Goal: Information Seeking & Learning: Learn about a topic

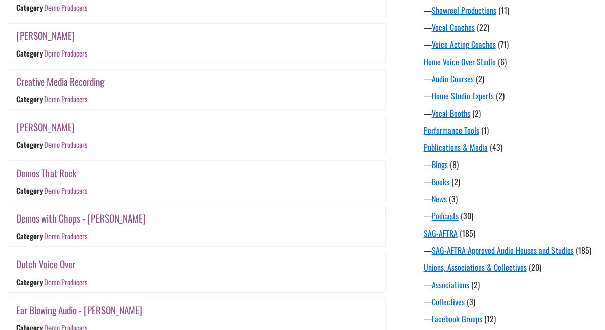
scroll to position [677, 0]
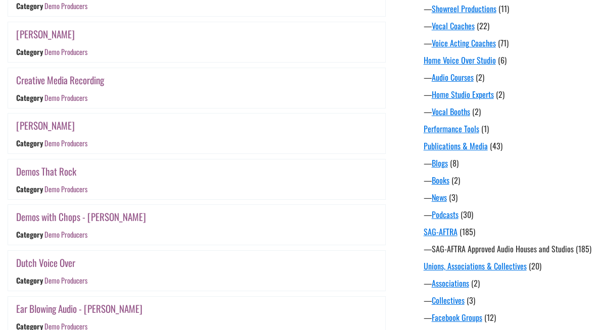
click at [506, 246] on link "SAG-AFTRA Approved Audio Houses and Studios" at bounding box center [502, 249] width 142 height 12
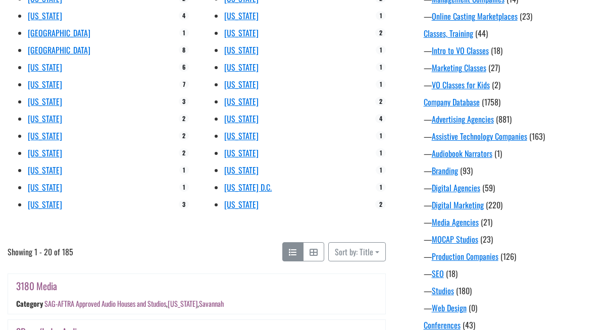
scroll to position [290, 0]
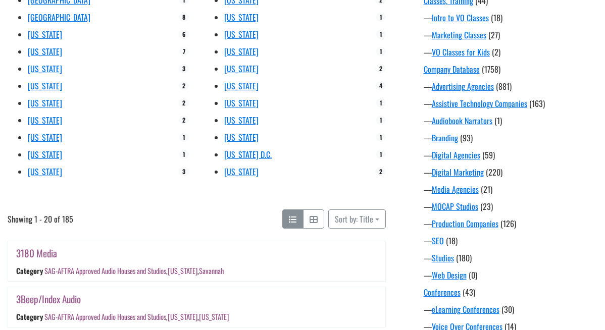
click at [359, 247] on div "3180 Media Category SAG-AFTRA Approved Audio Houses and Studios , Georgia , Sav…" at bounding box center [196, 261] width 377 height 40
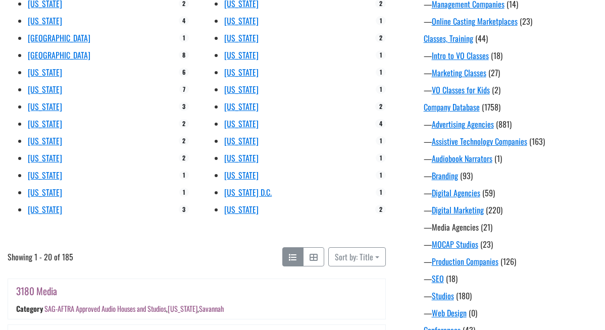
scroll to position [253, 0]
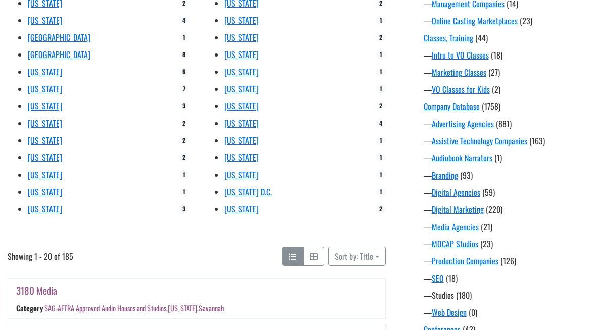
click at [440, 298] on link "Studios" at bounding box center [442, 295] width 22 height 12
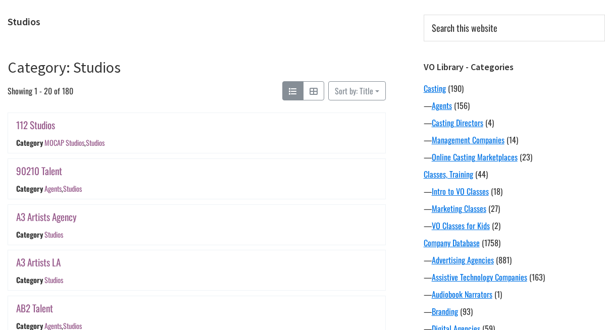
scroll to position [124, 0]
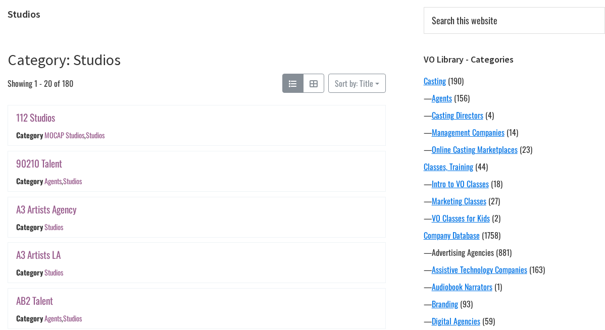
click at [440, 252] on link "Advertising Agencies" at bounding box center [462, 252] width 62 height 12
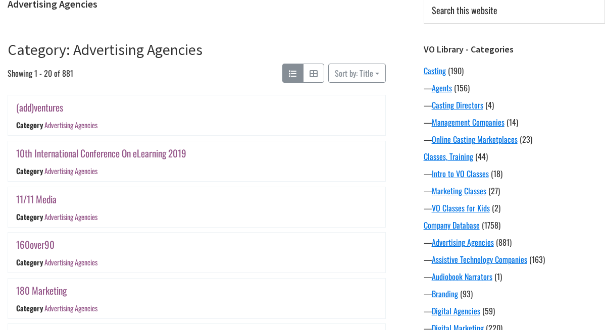
scroll to position [137, 0]
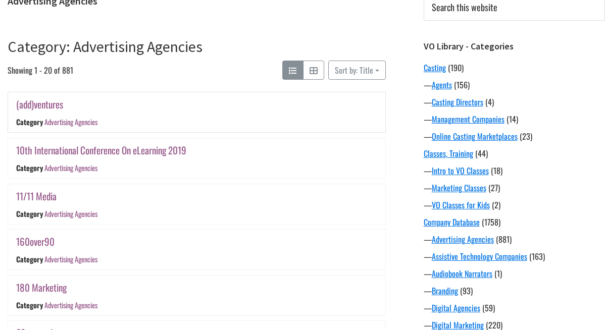
click at [38, 106] on link "(add)ventures" at bounding box center [39, 104] width 47 height 15
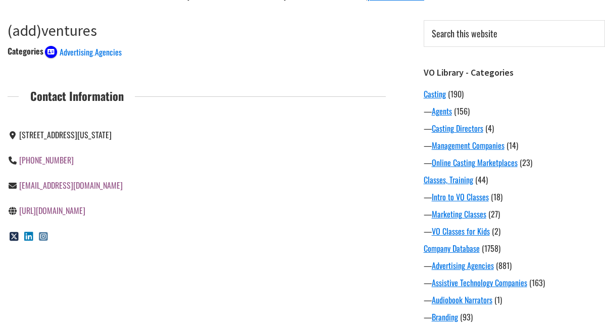
scroll to position [112, 0]
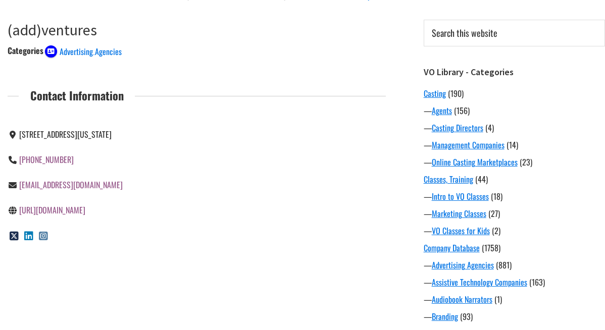
click at [75, 212] on link "[URL][DOMAIN_NAME]" at bounding box center [52, 210] width 66 height 12
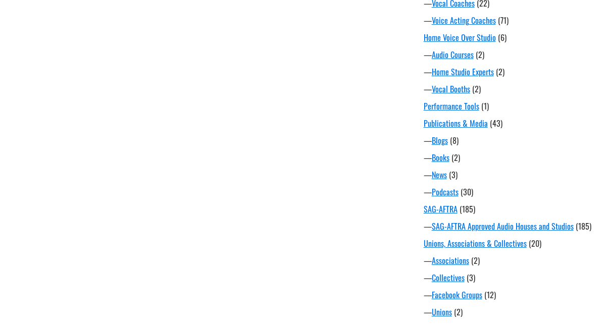
scroll to position [701, 0]
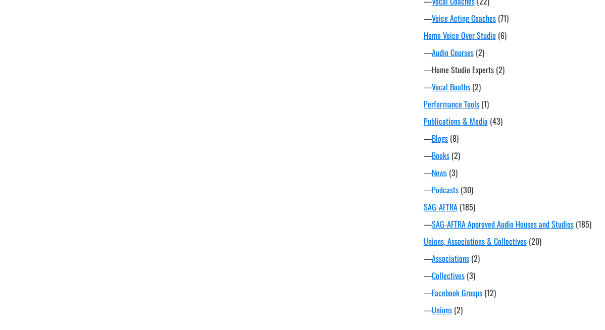
click at [492, 73] on link "Home Studio Experts" at bounding box center [462, 70] width 62 height 12
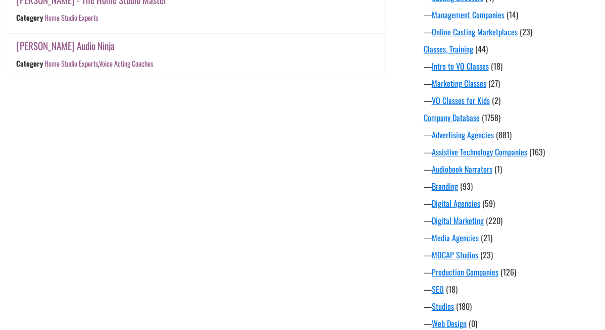
scroll to position [243, 0]
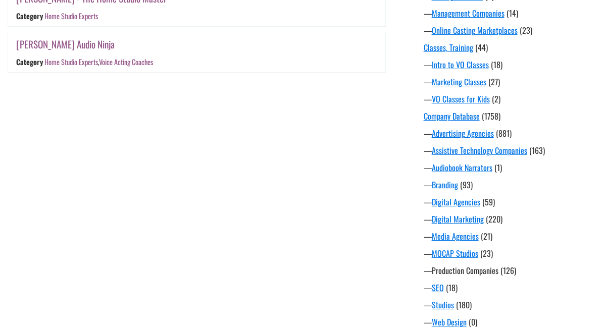
click at [480, 275] on link "Production Companies" at bounding box center [464, 270] width 67 height 12
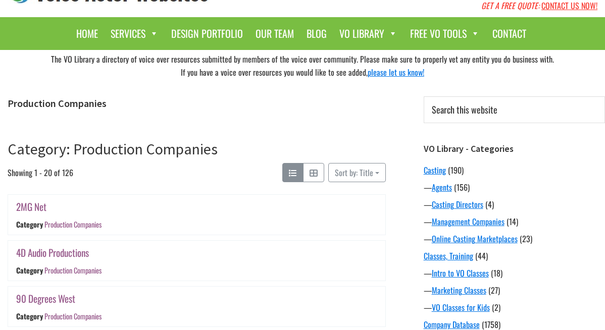
scroll to position [44, 0]
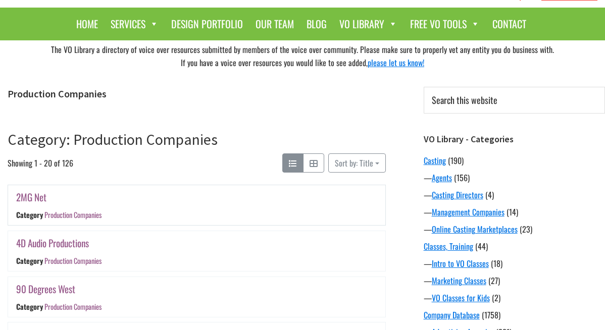
click at [34, 198] on link "2MG Net" at bounding box center [31, 197] width 30 height 15
click at [46, 243] on link "4D Audio Productions" at bounding box center [52, 243] width 73 height 15
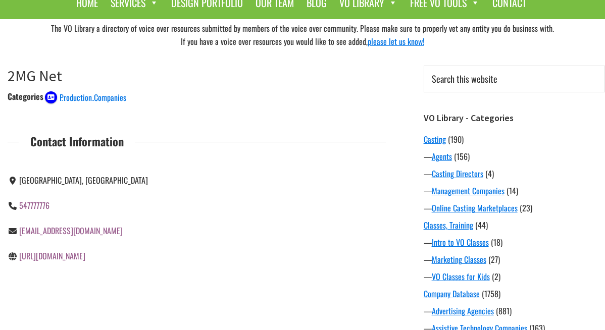
scroll to position [74, 0]
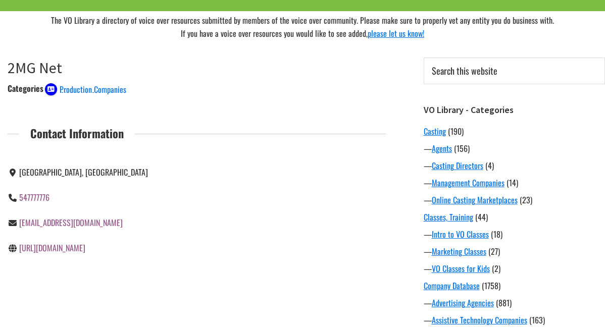
click at [66, 245] on link "[URL][DOMAIN_NAME]" at bounding box center [52, 248] width 66 height 12
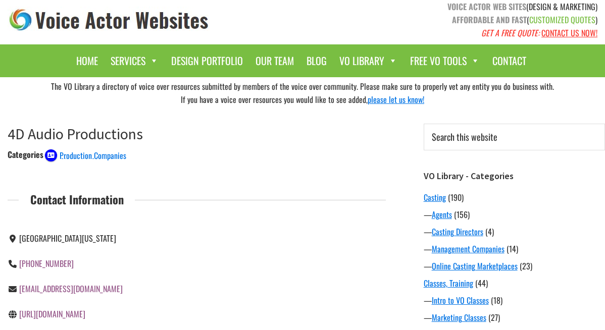
scroll to position [9, 0]
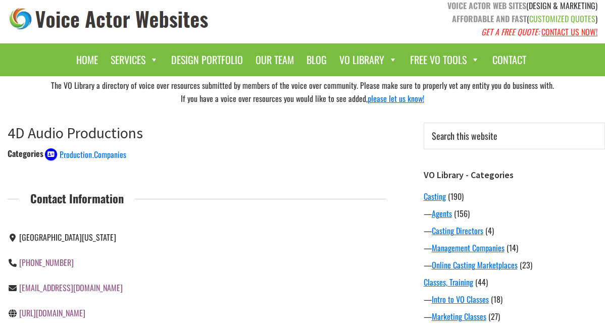
click at [63, 309] on link "https://www.4daudio.com" at bounding box center [52, 313] width 66 height 12
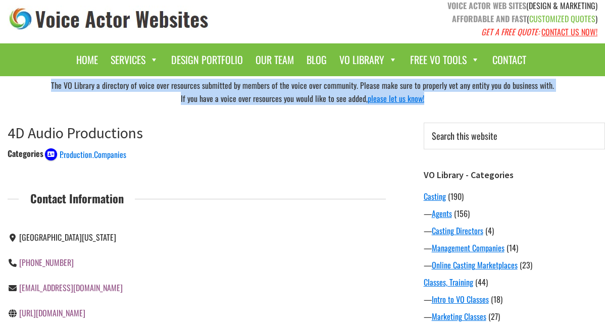
drag, startPoint x: 52, startPoint y: 85, endPoint x: 444, endPoint y: 105, distance: 391.6
click at [444, 105] on div "The VO Library a directory of voice over resources submitted by members of the …" at bounding box center [302, 91] width 605 height 31
copy div "The VO Library a directory of voice over resources submitted by members of the …"
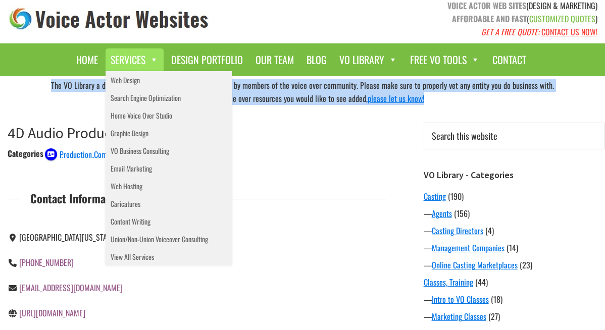
click at [152, 58] on span at bounding box center [151, 59] width 13 height 15
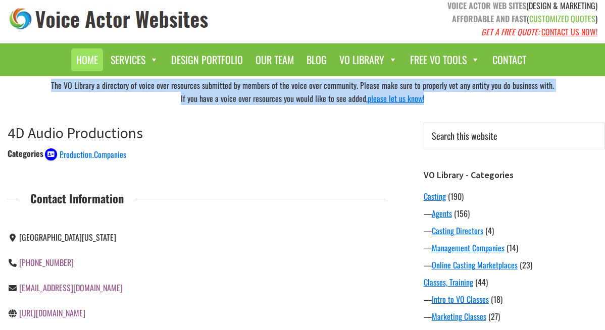
click at [97, 57] on link "Home" at bounding box center [87, 59] width 32 height 23
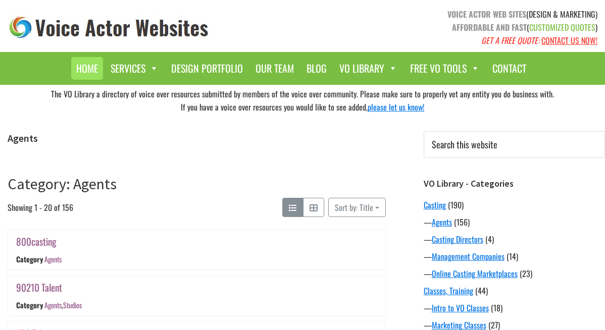
click at [79, 65] on link "Home" at bounding box center [87, 68] width 32 height 23
